Goal: Task Accomplishment & Management: Use online tool/utility

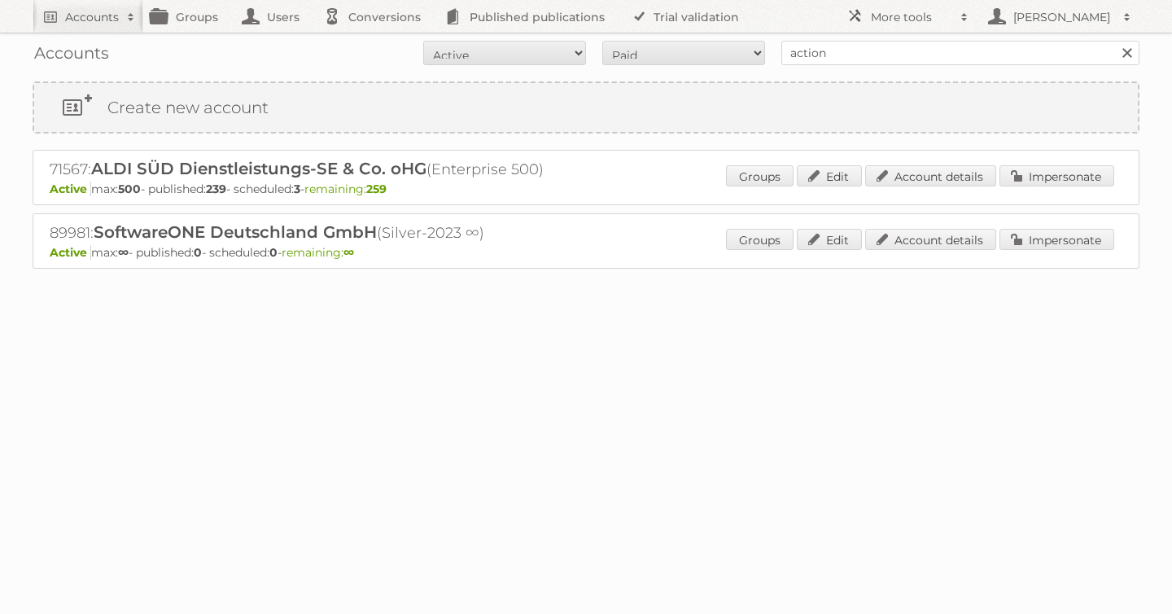
type input "action"
click at [1114, 41] on input "Search" at bounding box center [1126, 53] width 24 height 24
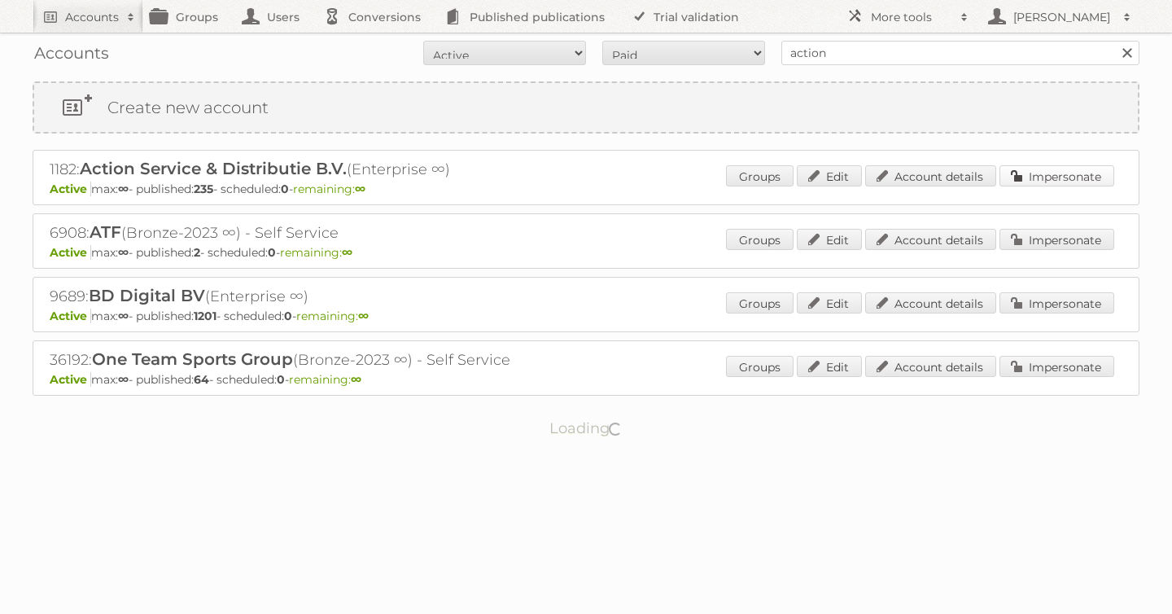
click at [1064, 167] on link "Impersonate" at bounding box center [1056, 175] width 115 height 21
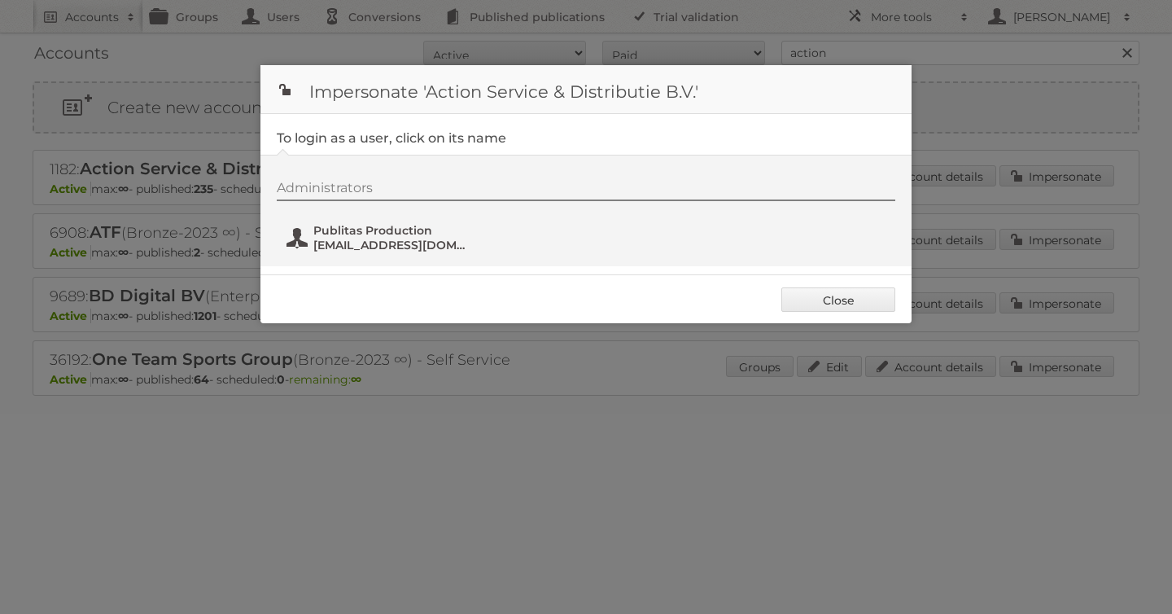
click at [391, 247] on span "fs+action@publitas.com" at bounding box center [392, 245] width 158 height 15
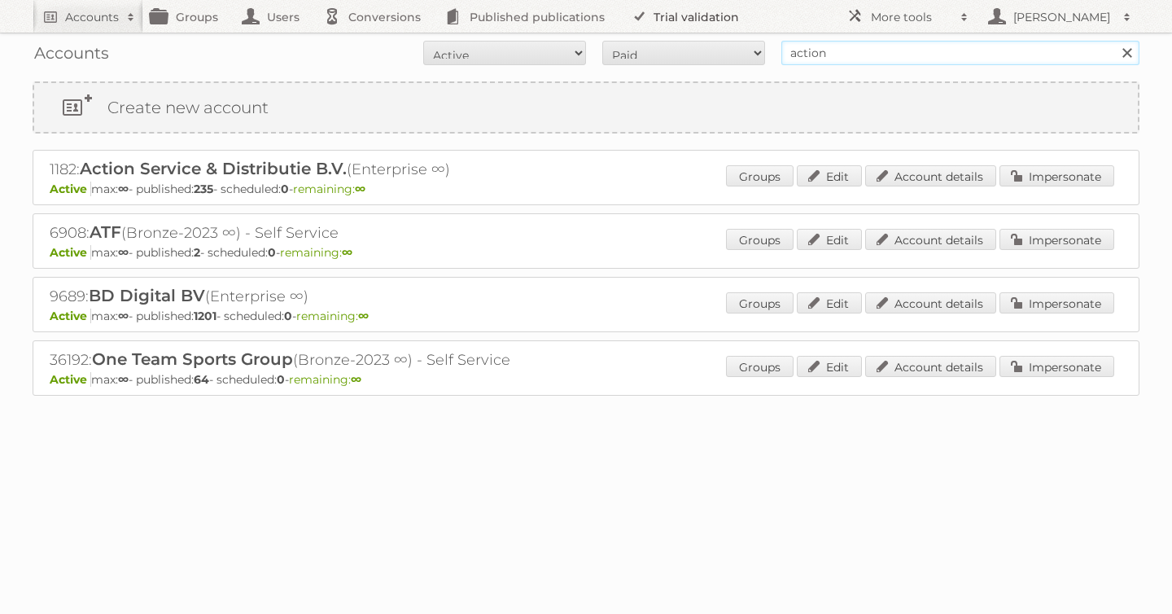
drag, startPoint x: 847, startPoint y: 58, endPoint x: 702, endPoint y: 26, distance: 148.3
click at [702, 26] on body "Accounts Search Advanced Search Create new account Groups Users Conversions Pub…" at bounding box center [586, 307] width 1172 height 614
type input "albert heijn"
click at [1114, 41] on input "Search" at bounding box center [1126, 53] width 24 height 24
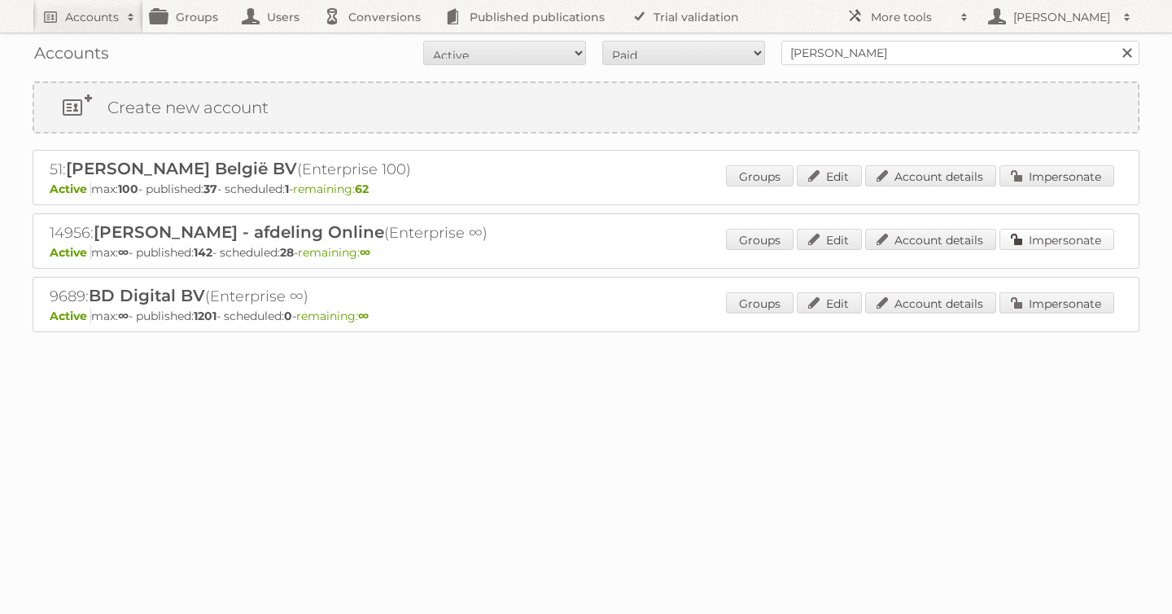
click at [1073, 237] on link "Impersonate" at bounding box center [1056, 239] width 115 height 21
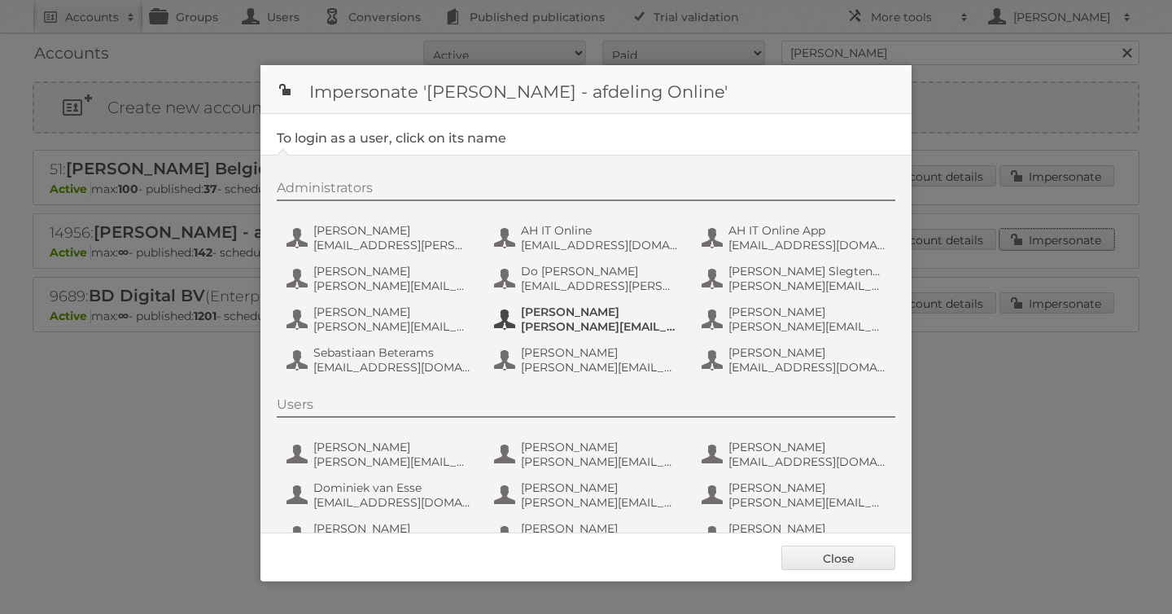
scroll to position [122, 0]
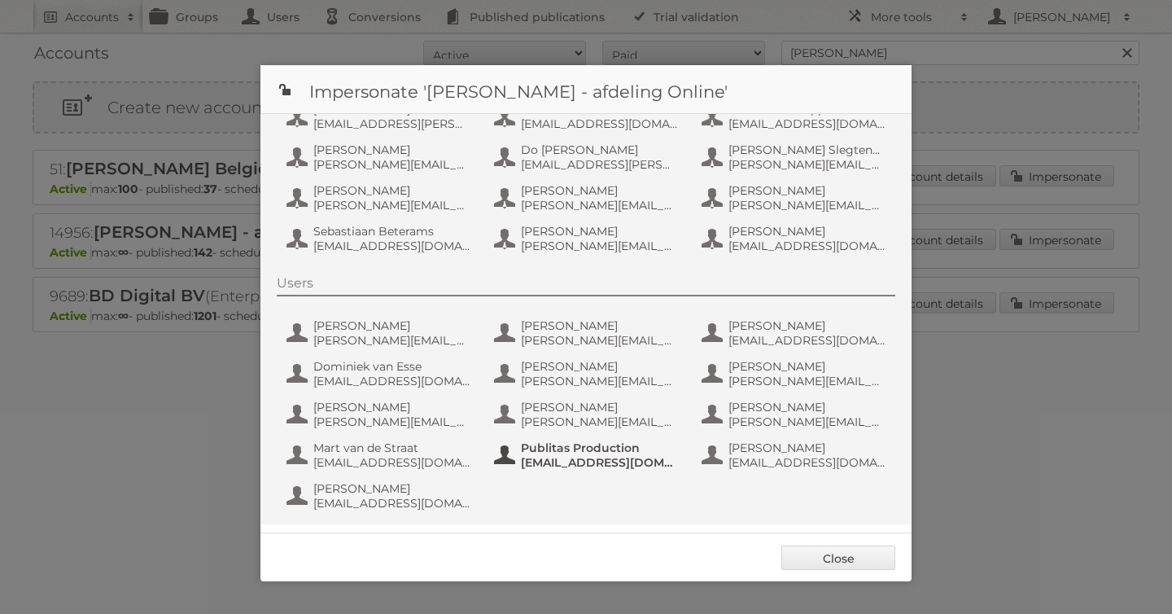
click at [588, 457] on span "fs+ah@publitas.com" at bounding box center [600, 462] width 158 height 15
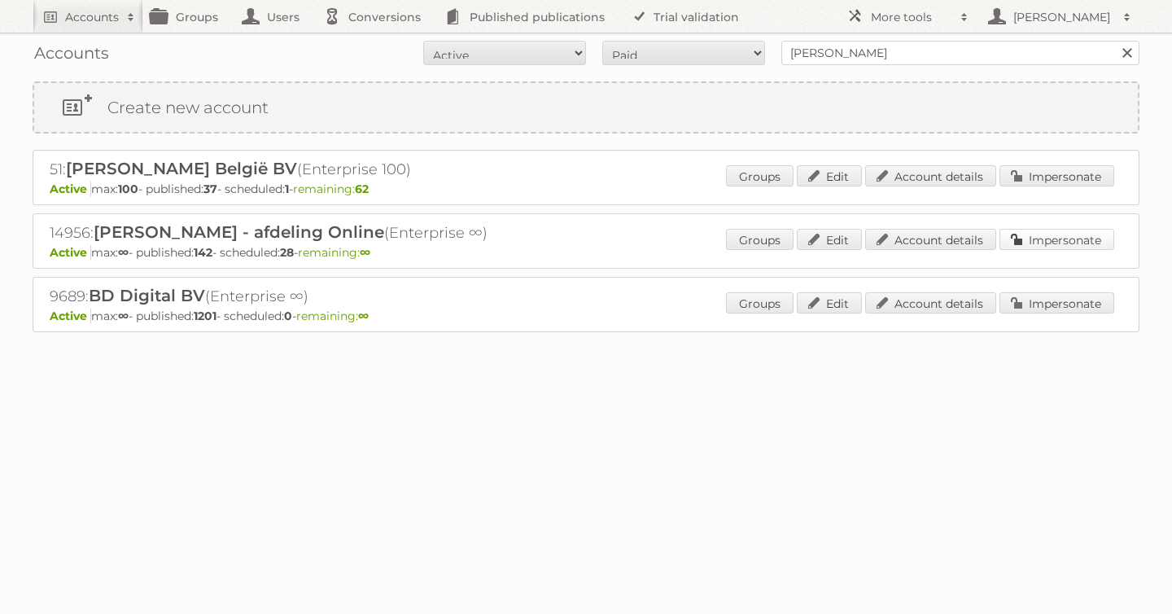
click at [1048, 239] on link "Impersonate" at bounding box center [1056, 239] width 115 height 21
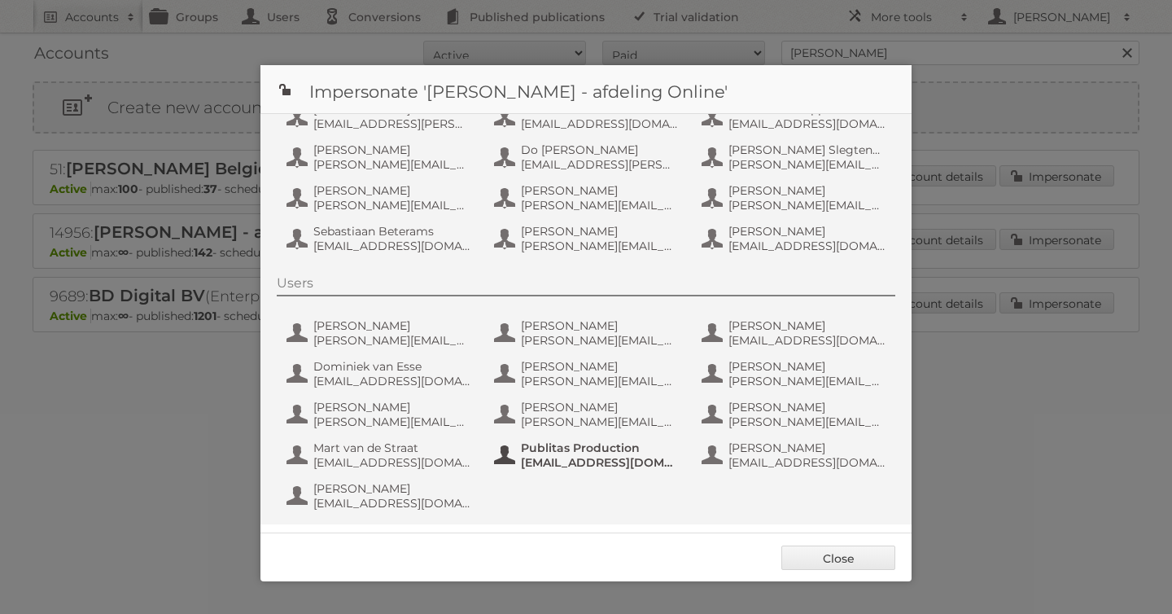
click at [572, 461] on span "fs+ah@publitas.com" at bounding box center [600, 462] width 158 height 15
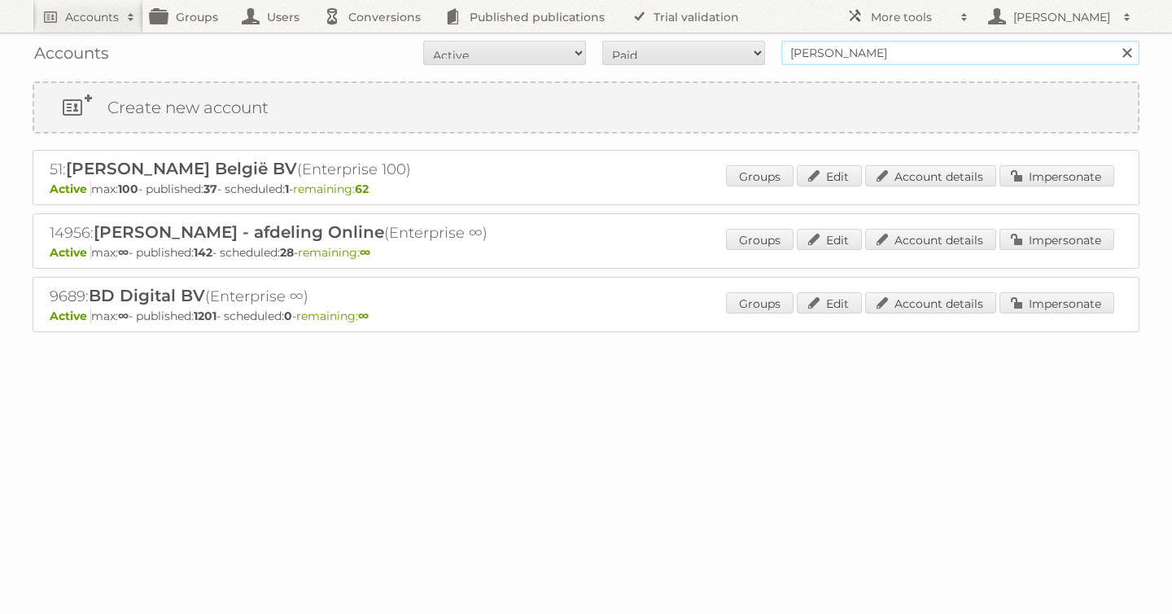
drag, startPoint x: 889, startPoint y: 57, endPoint x: 670, endPoint y: 36, distance: 220.7
click at [698, 40] on div "Accounts All Active Expired Pending All Paid Trials Self service albert heijn S…" at bounding box center [586, 53] width 1107 height 41
type input "aldi"
click at [1114, 41] on input "Search" at bounding box center [1126, 53] width 24 height 24
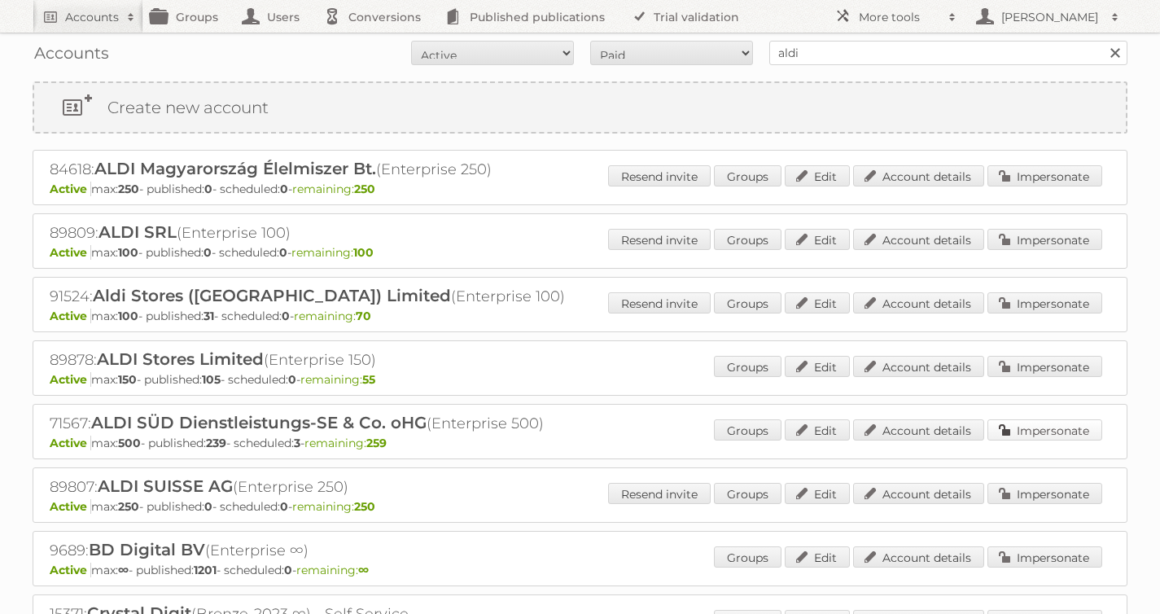
click at [1036, 426] on link "Impersonate" at bounding box center [1044, 429] width 115 height 21
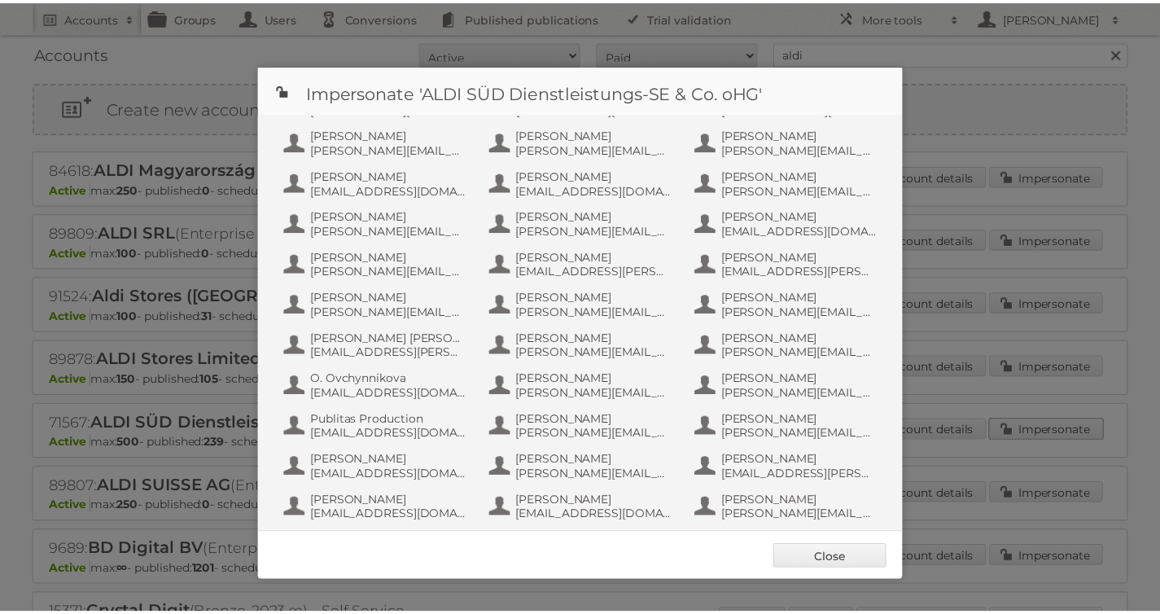
scroll to position [407, 0]
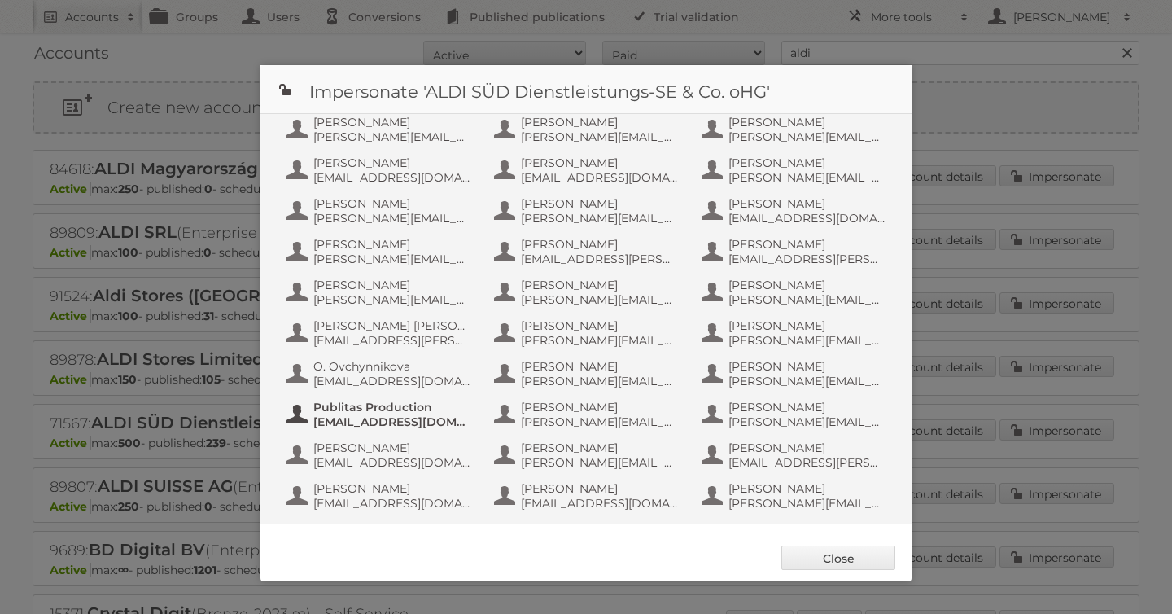
click at [397, 416] on span "fs+aldisud@publitas.com" at bounding box center [392, 421] width 158 height 15
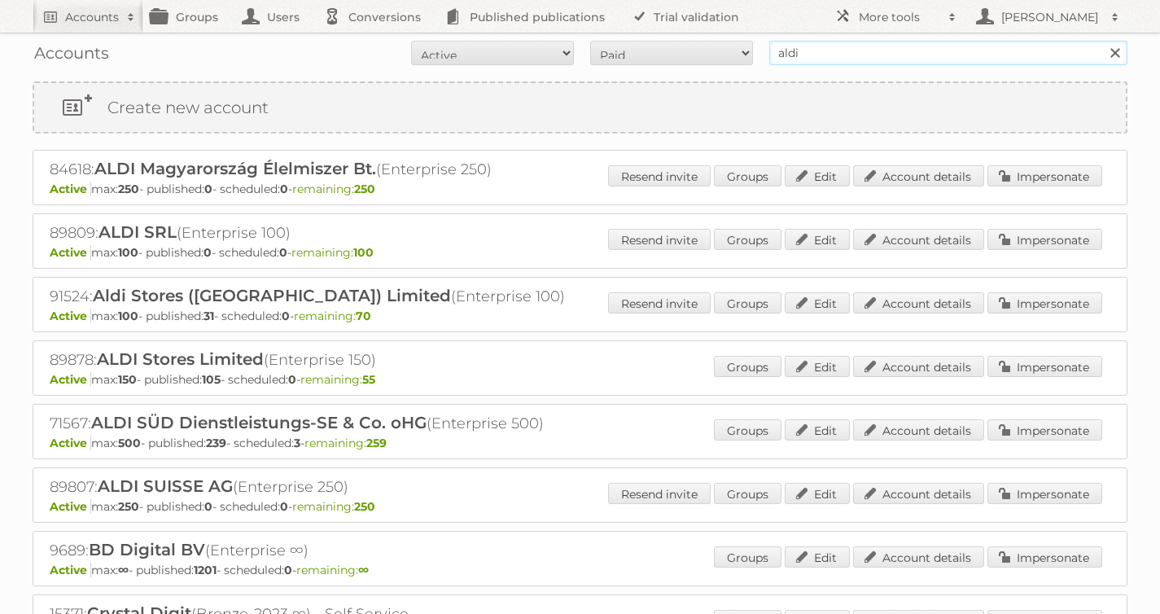
click at [784, 52] on input "aldi" at bounding box center [948, 53] width 358 height 24
type input "as [PERSON_NAME]"
click at [1102, 41] on input "Search" at bounding box center [1114, 53] width 24 height 24
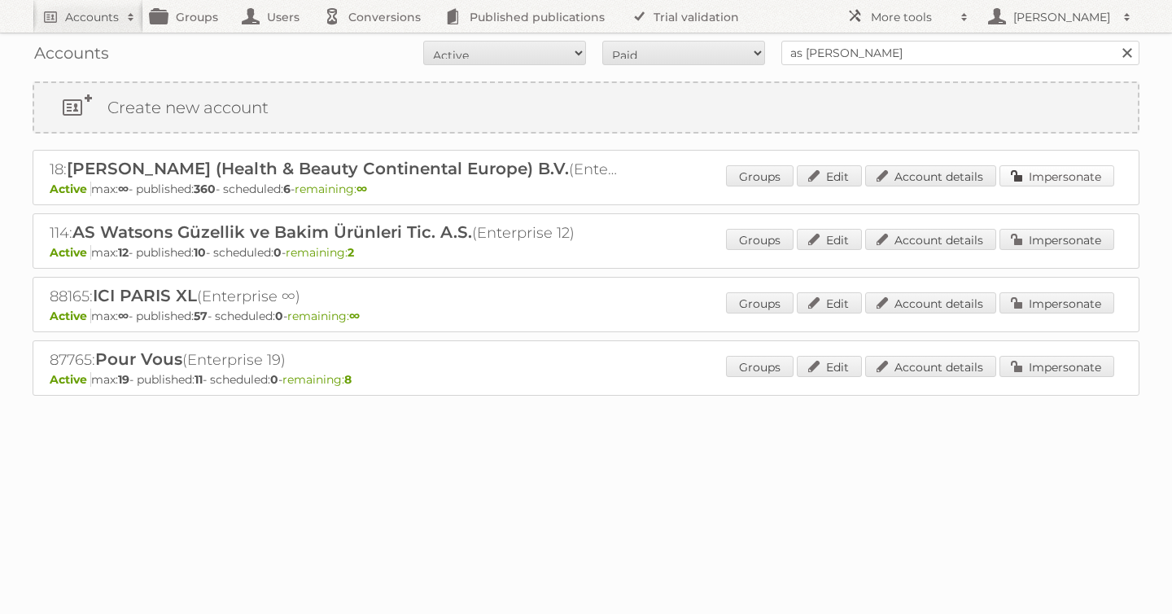
click at [1068, 177] on link "Impersonate" at bounding box center [1056, 175] width 115 height 21
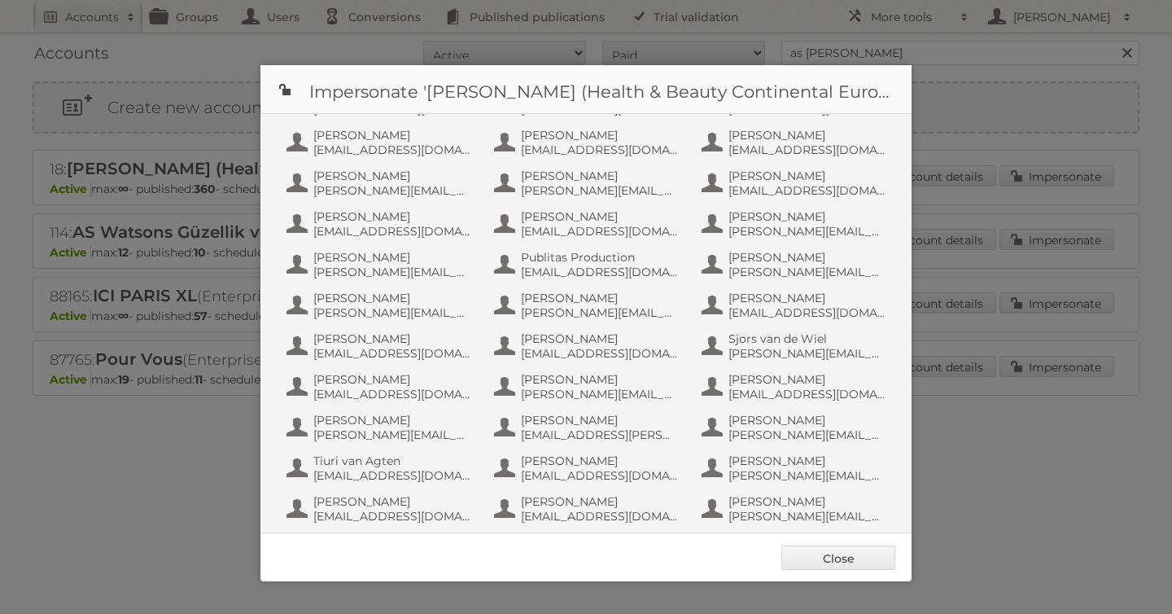
scroll to position [976, 0]
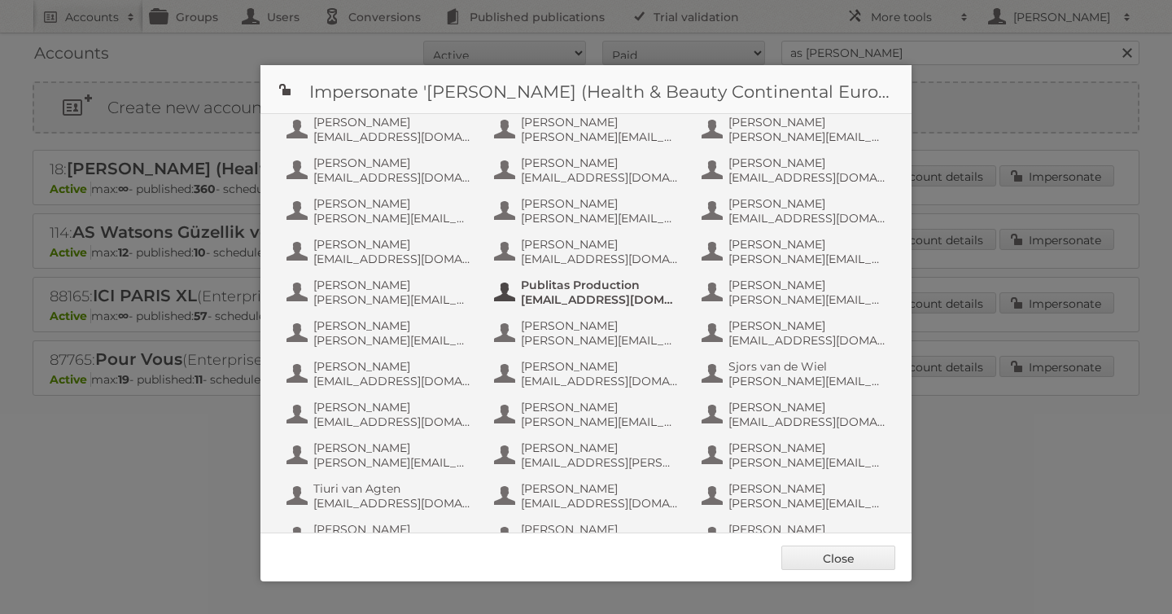
click at [590, 299] on span "[EMAIL_ADDRESS][DOMAIN_NAME]" at bounding box center [600, 299] width 158 height 15
